Goal: Information Seeking & Learning: Learn about a topic

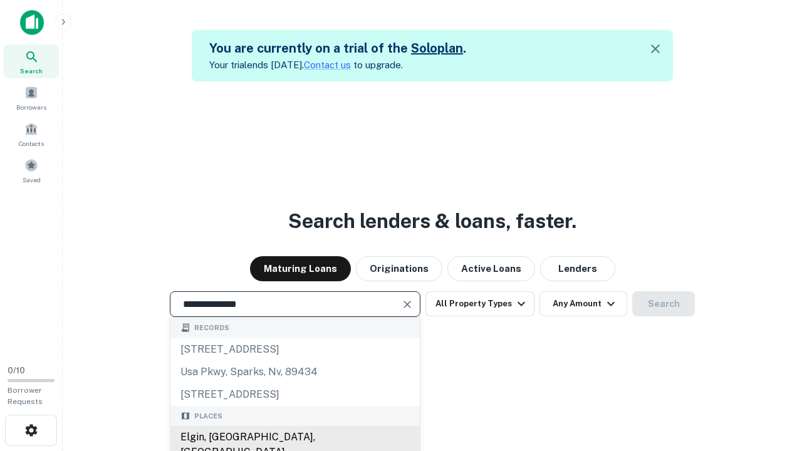
click at [294, 437] on div "Elgin, [GEOGRAPHIC_DATA], [GEOGRAPHIC_DATA]" at bounding box center [294, 445] width 249 height 38
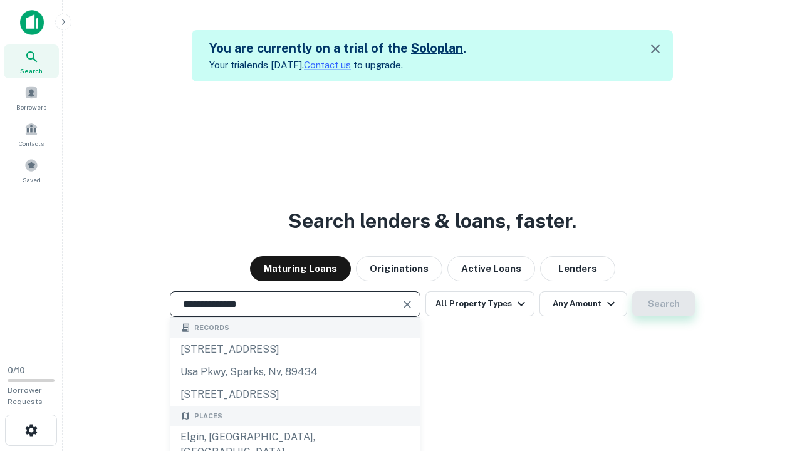
type input "**********"
click at [663, 304] on button "Search" at bounding box center [663, 303] width 63 height 25
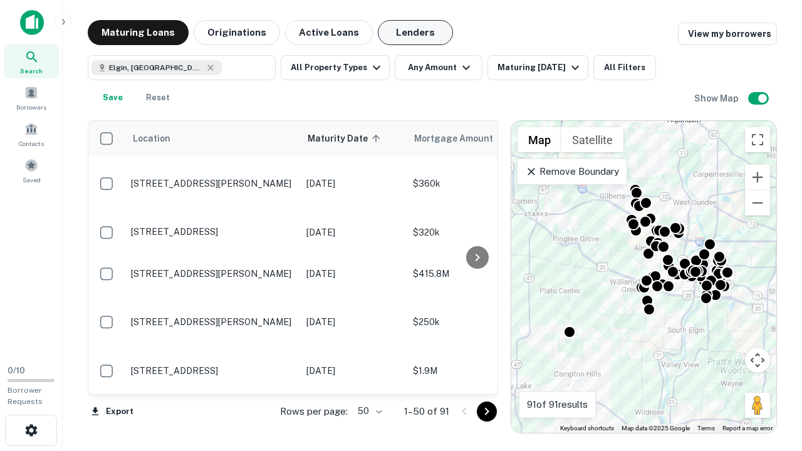
click at [415, 33] on button "Lenders" at bounding box center [415, 32] width 75 height 25
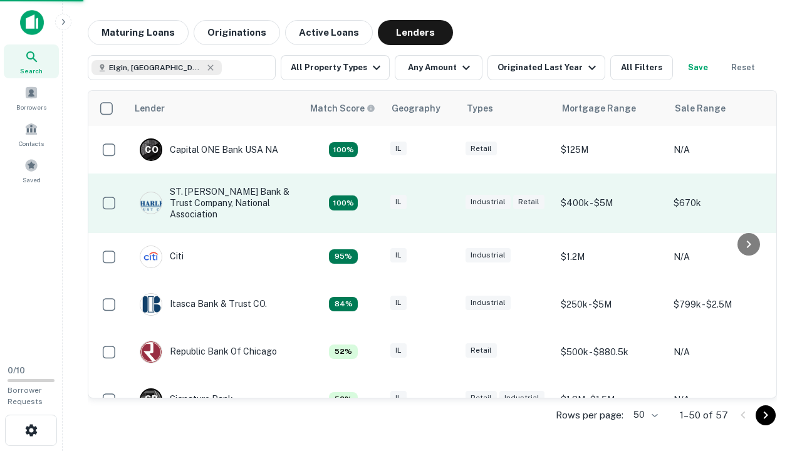
click at [445, 203] on div "IL" at bounding box center [421, 203] width 63 height 17
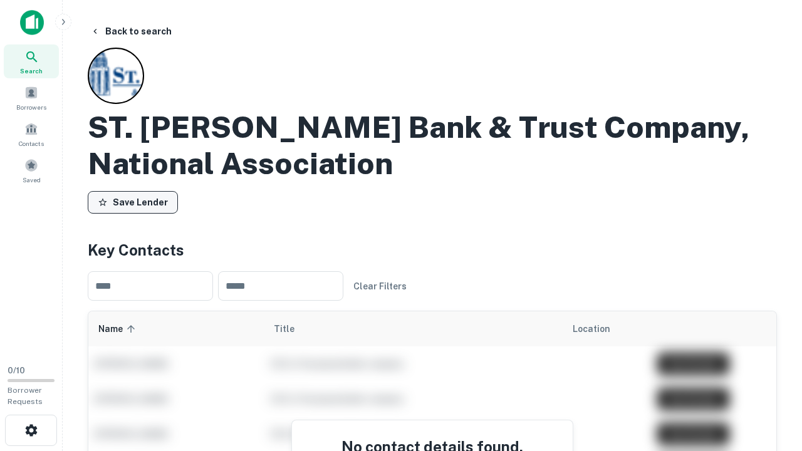
click at [133, 202] on button "Save Lender" at bounding box center [133, 202] width 90 height 23
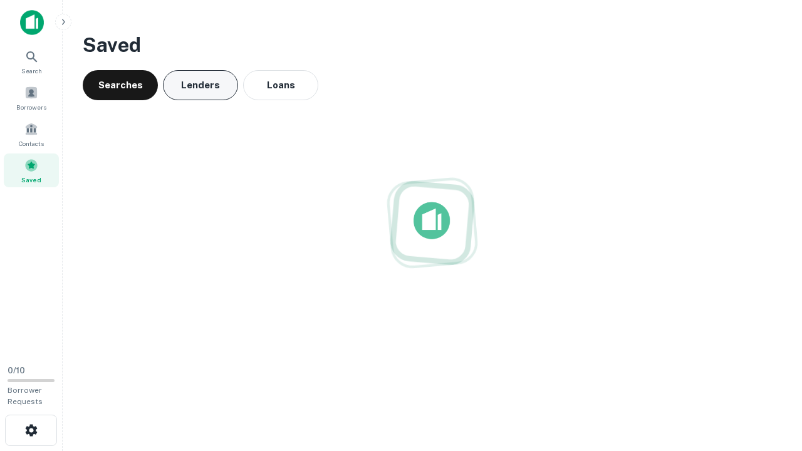
click at [200, 85] on button "Lenders" at bounding box center [200, 85] width 75 height 30
